Goal: Task Accomplishment & Management: Use online tool/utility

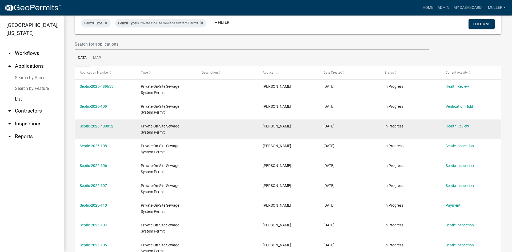
scroll to position [53, 0]
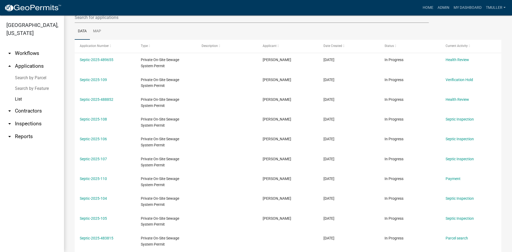
click at [19, 98] on link "List" at bounding box center [32, 99] width 64 height 11
click at [29, 76] on link "Search by Parcel" at bounding box center [32, 77] width 64 height 11
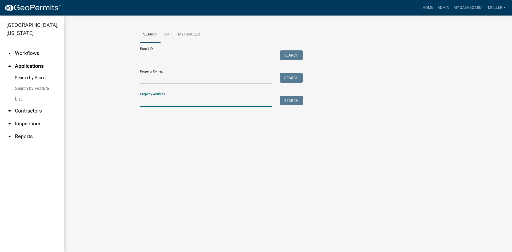
click at [149, 100] on input "Property Address:" at bounding box center [206, 101] width 132 height 11
type input "7417"
click at [290, 100] on button "Search" at bounding box center [291, 101] width 23 height 10
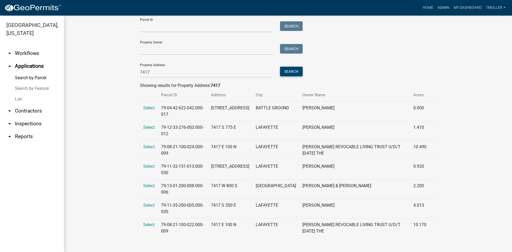
scroll to position [30, 0]
click at [145, 205] on span "Select" at bounding box center [148, 204] width 11 height 5
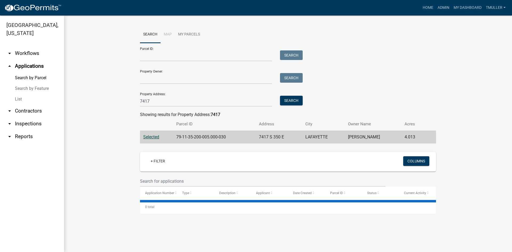
scroll to position [0, 0]
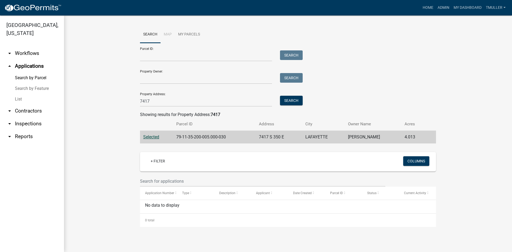
click at [153, 137] on span "Selected" at bounding box center [151, 136] width 16 height 5
